Goal: Find specific page/section: Find specific page/section

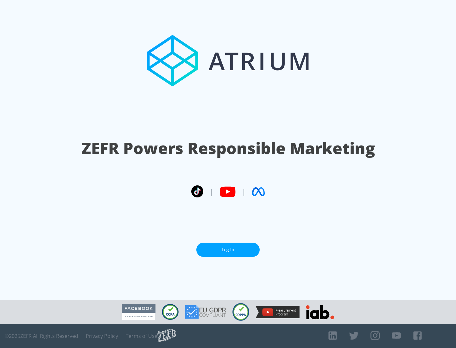
click at [228, 250] on link "Log In" at bounding box center [227, 250] width 63 height 14
